Goal: Information Seeking & Learning: Learn about a topic

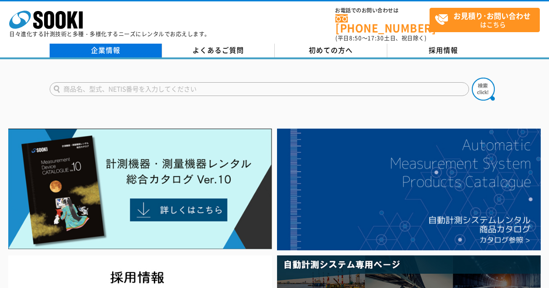
click at [112, 49] on link "企業情報" at bounding box center [106, 51] width 113 height 14
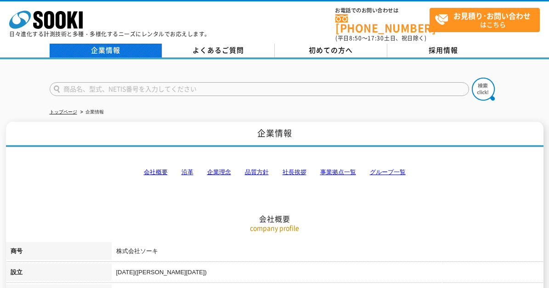
click at [85, 50] on link "企業情報" at bounding box center [106, 51] width 113 height 14
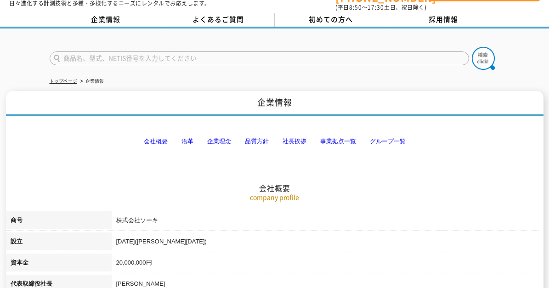
scroll to position [46, 0]
